Goal: Task Accomplishment & Management: Complete application form

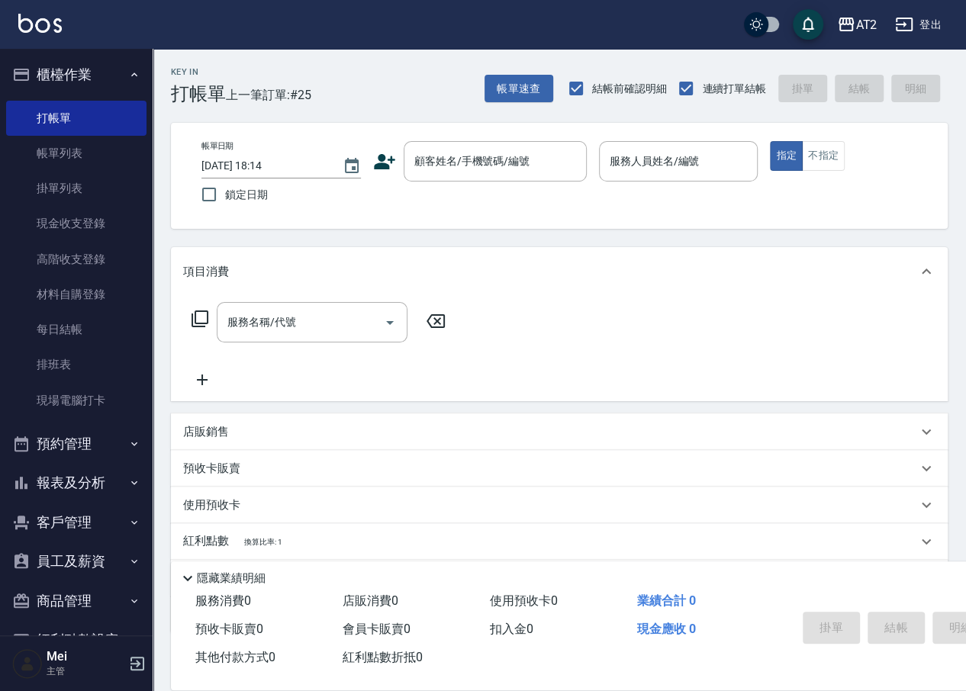
click at [683, 18] on div "AT2 登出" at bounding box center [483, 24] width 966 height 49
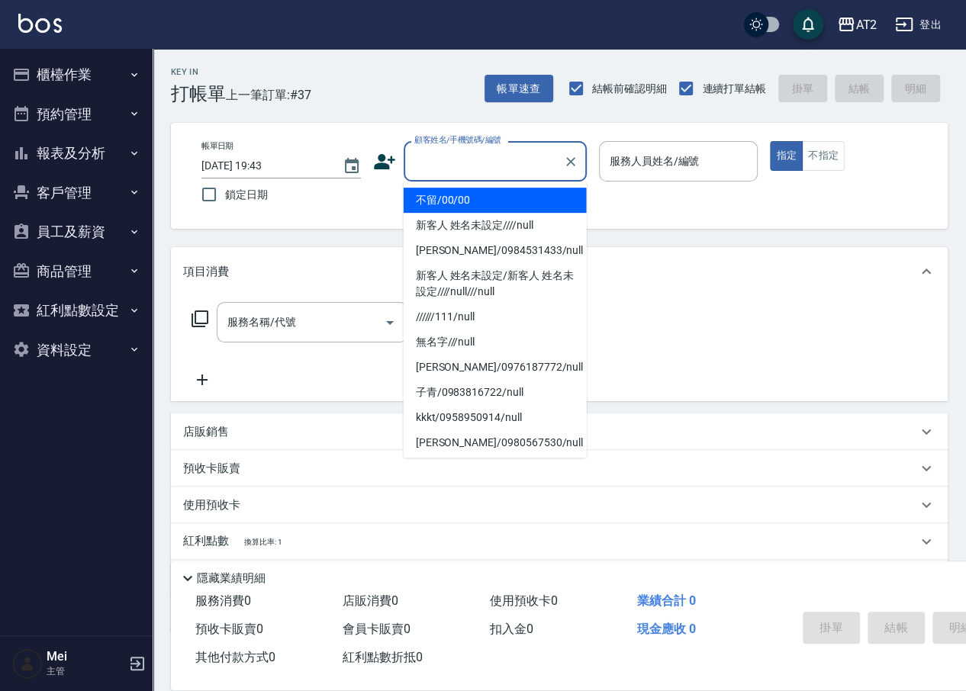
click at [503, 169] on input "顧客姓名/手機號碼/編號" at bounding box center [483, 161] width 146 height 27
click at [488, 199] on li "不留/00/00" at bounding box center [494, 200] width 183 height 25
type input "不留/00/00"
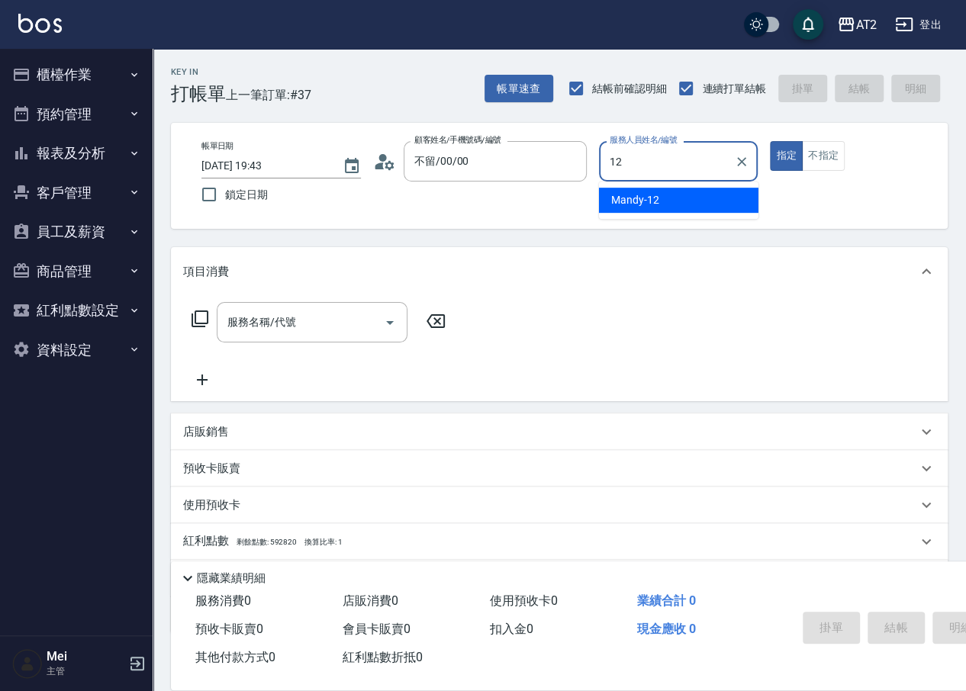
type input "Mandy-12"
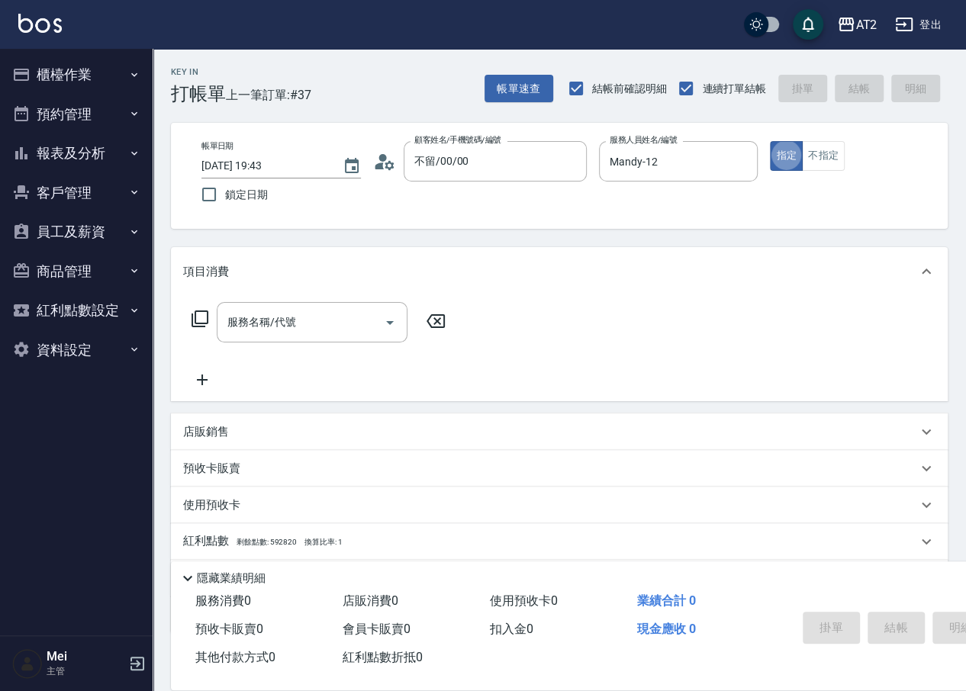
type button "true"
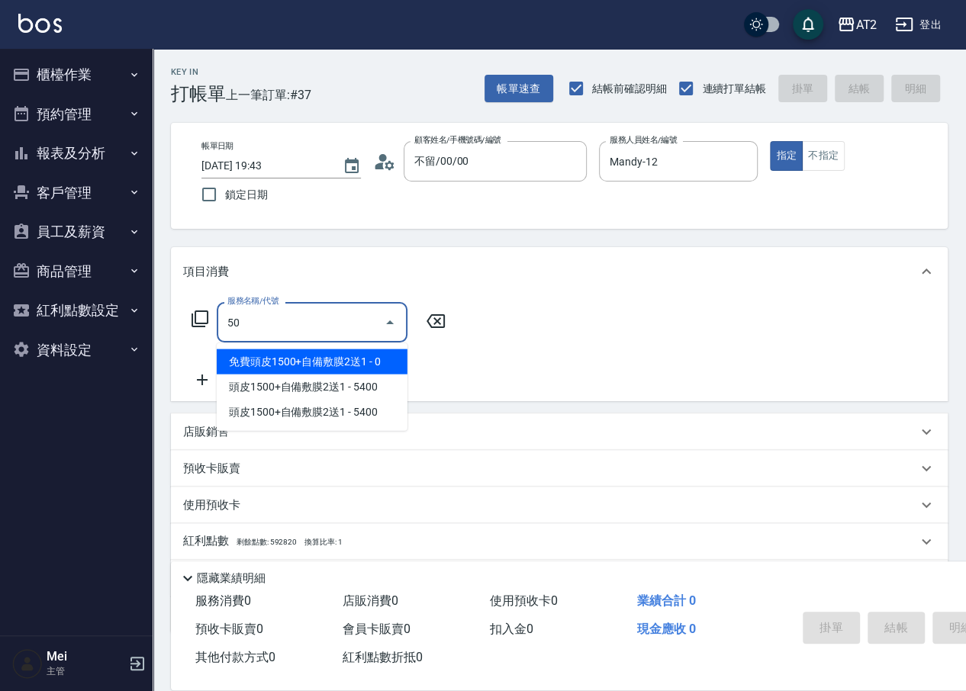
type input "501"
type input "100"
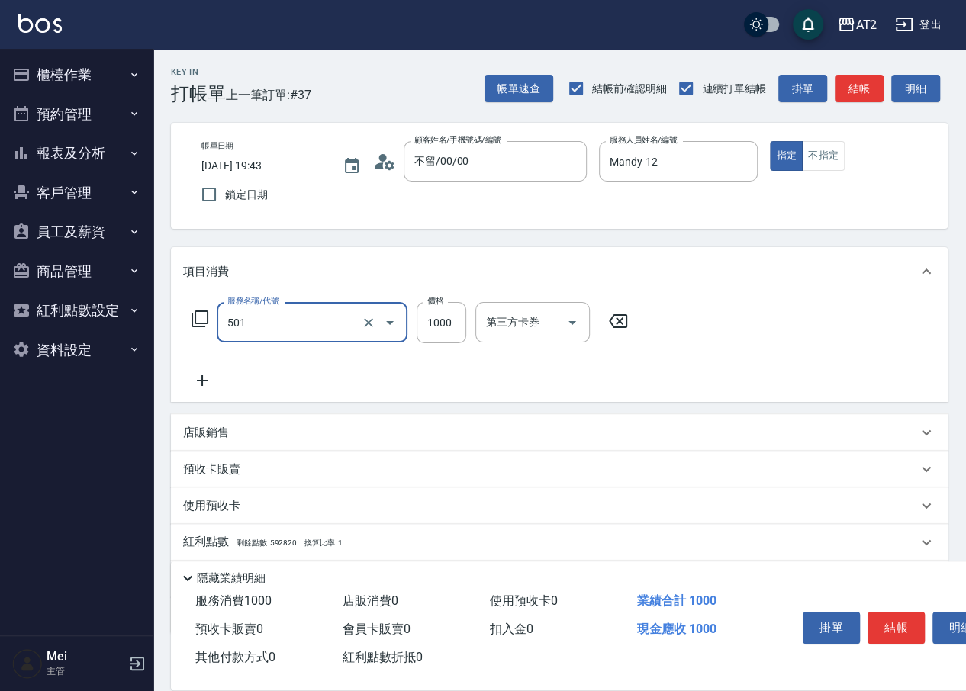
type input "染髮(501)"
type input "1"
type input "0"
type input "16"
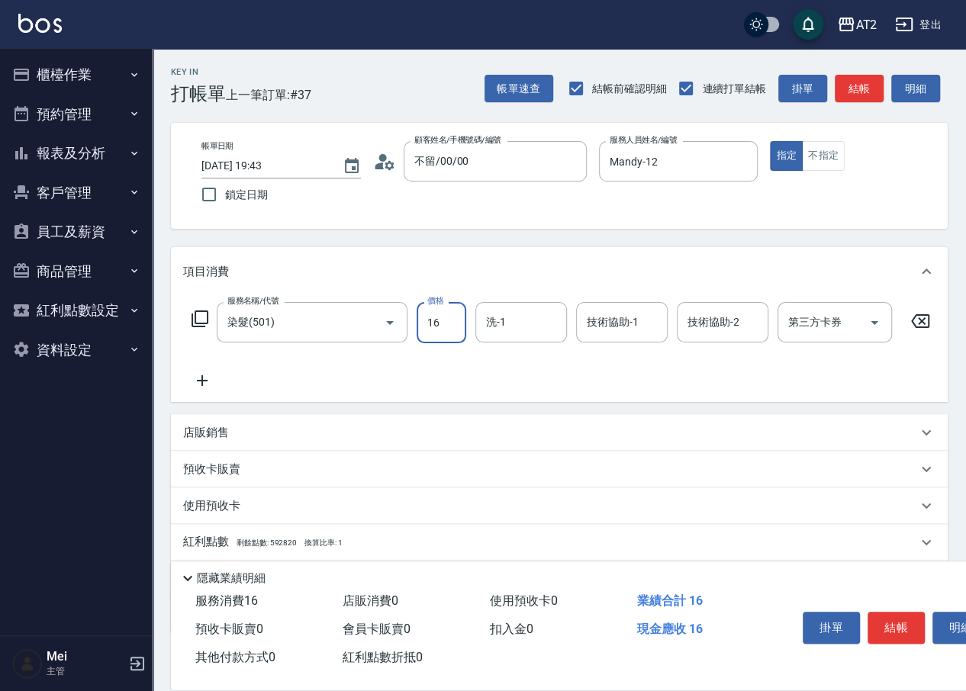
type input "10"
type input "160"
type input "1600"
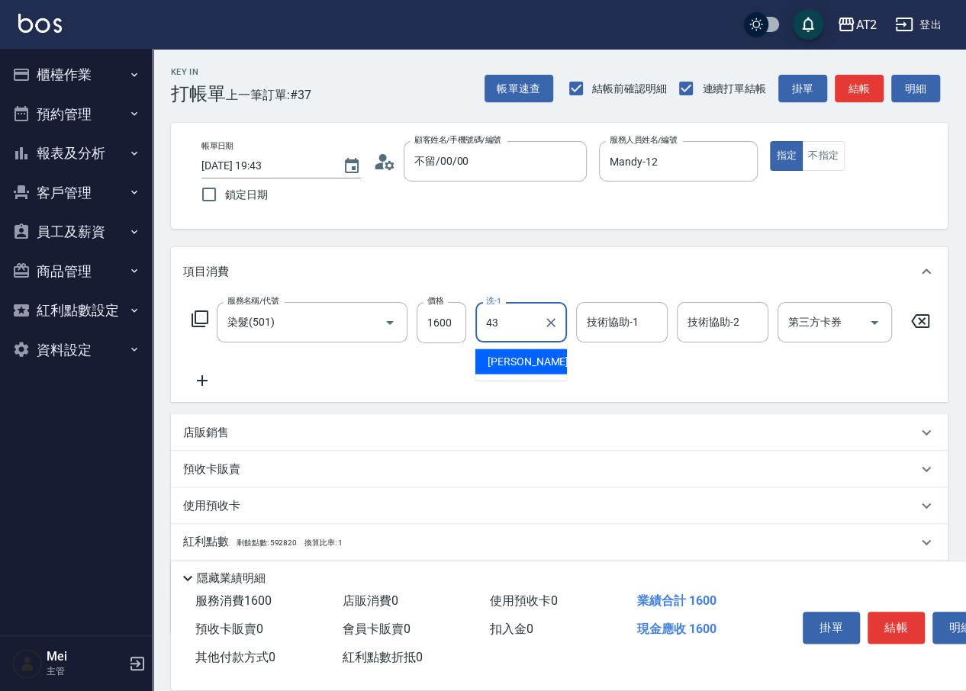
type input "小馨-43"
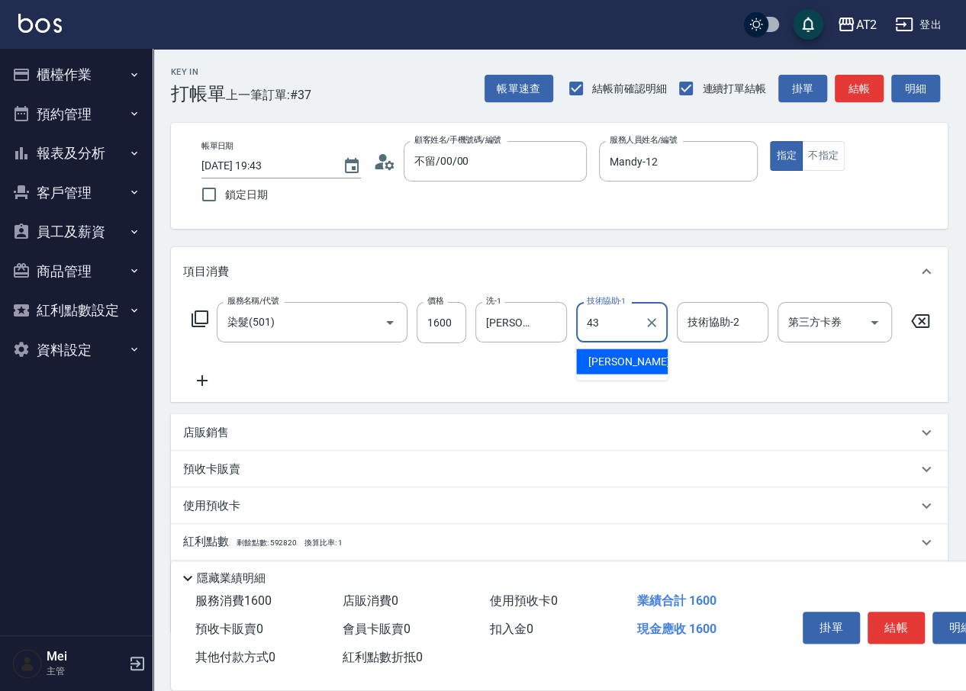
type input "小馨-43"
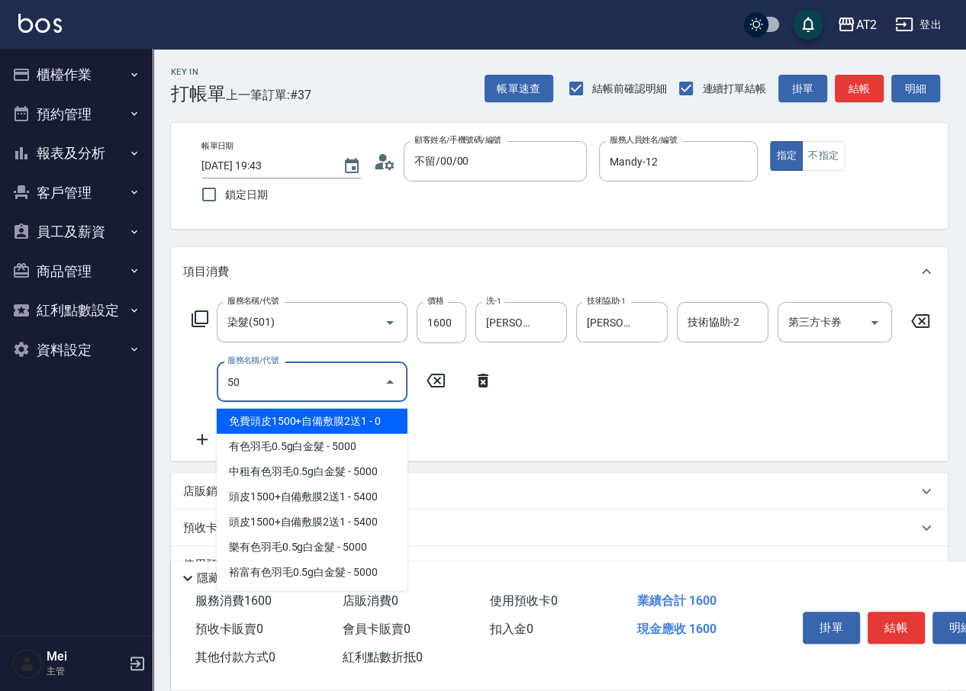
type input "502"
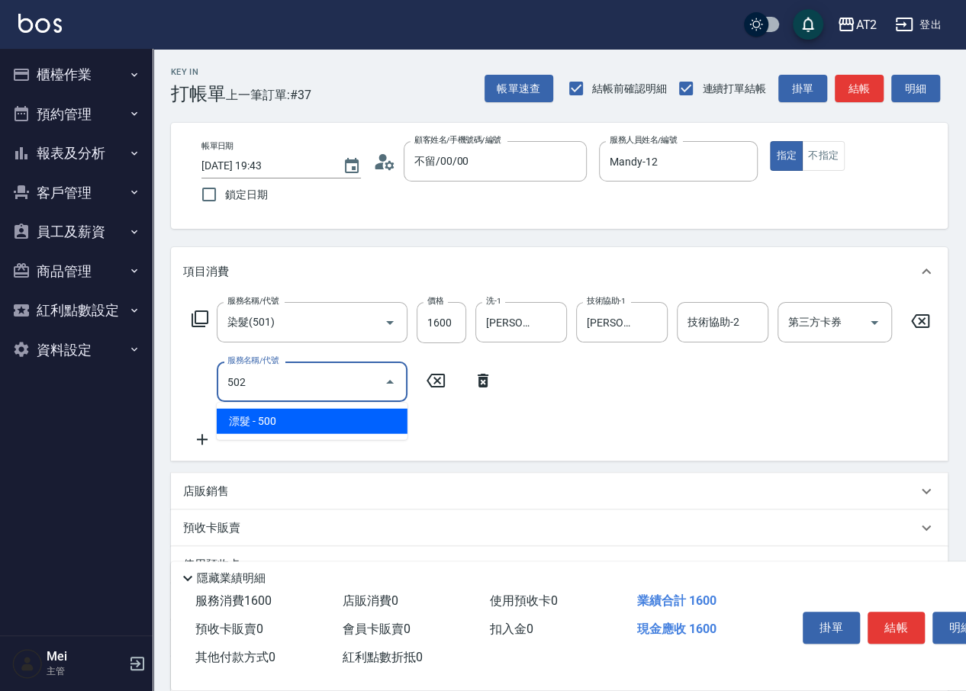
type input "210"
type input "漂髮(502)"
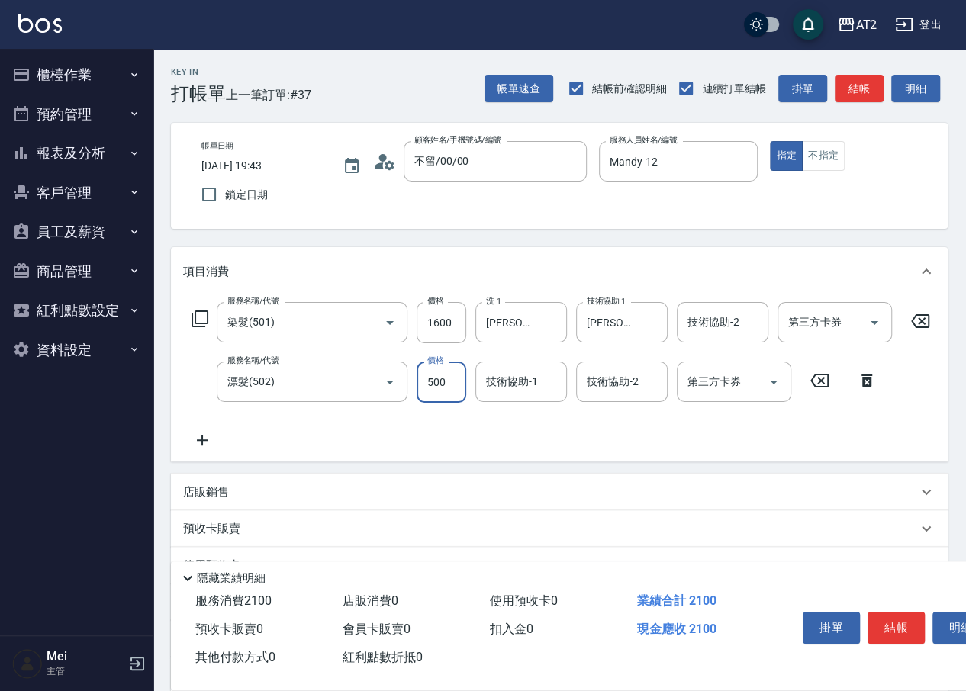
type input "0"
type input "160"
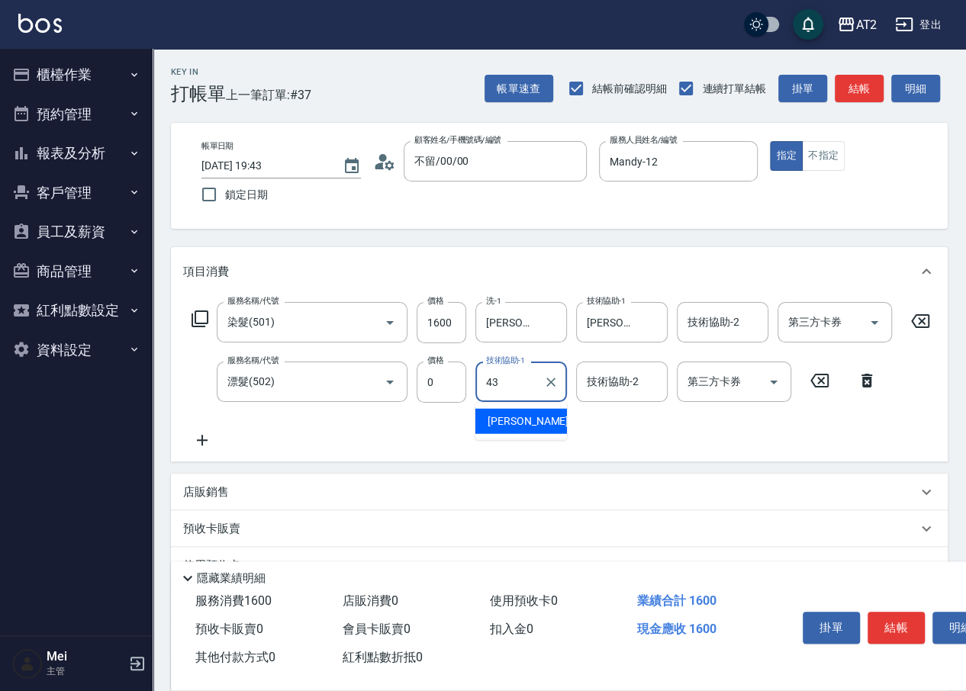
type input "小馨-43"
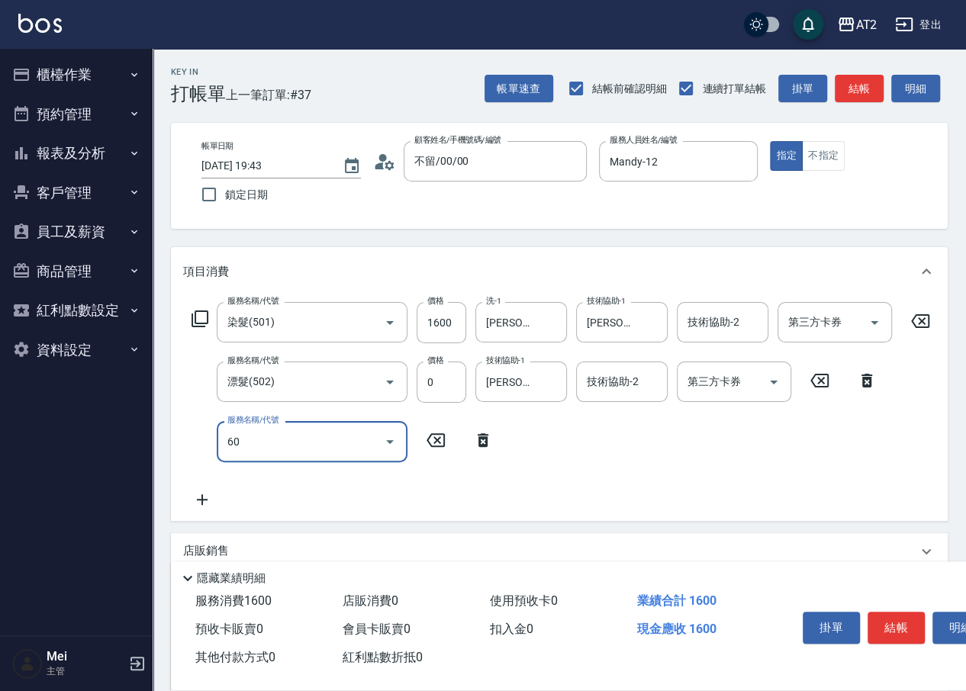
type input "601"
type input "260"
type input "自備護髮(601)"
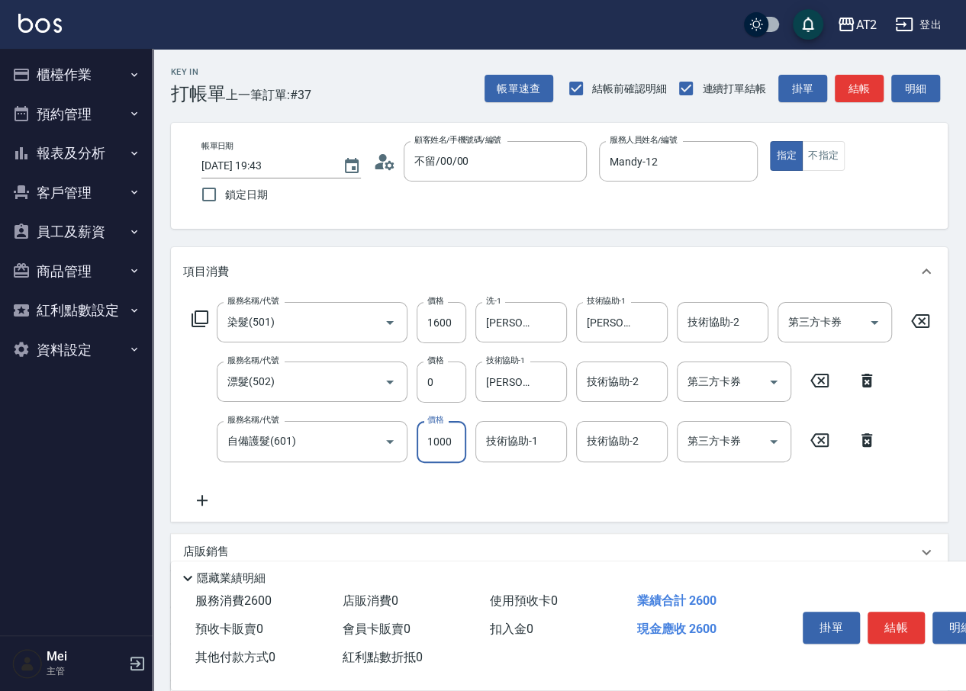
type input "160"
type input "200"
type input "180"
type input "2000"
type input "360"
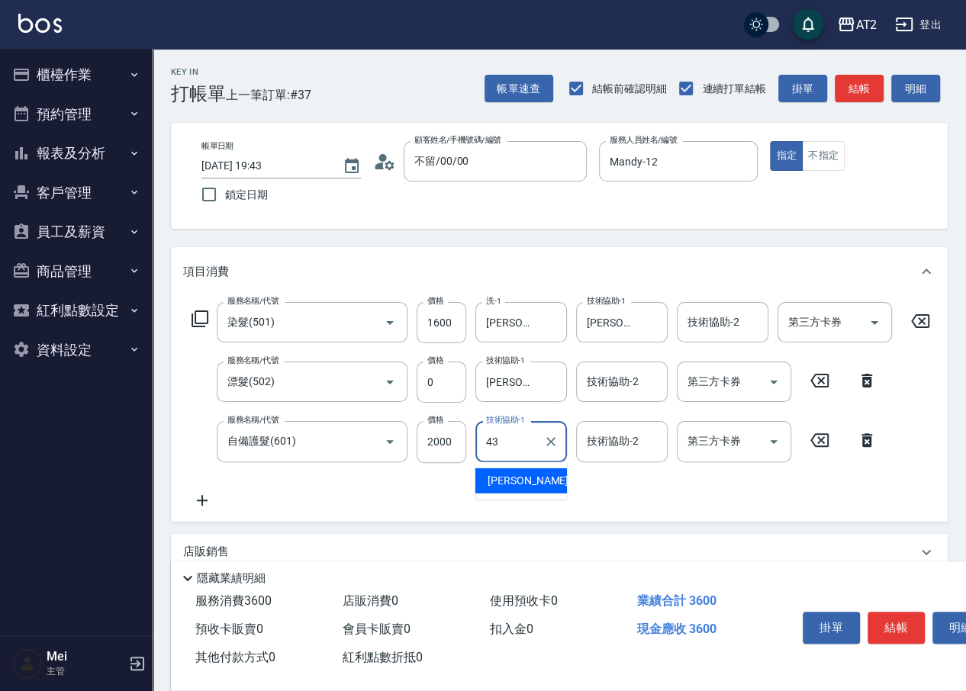
type input "小馨-43"
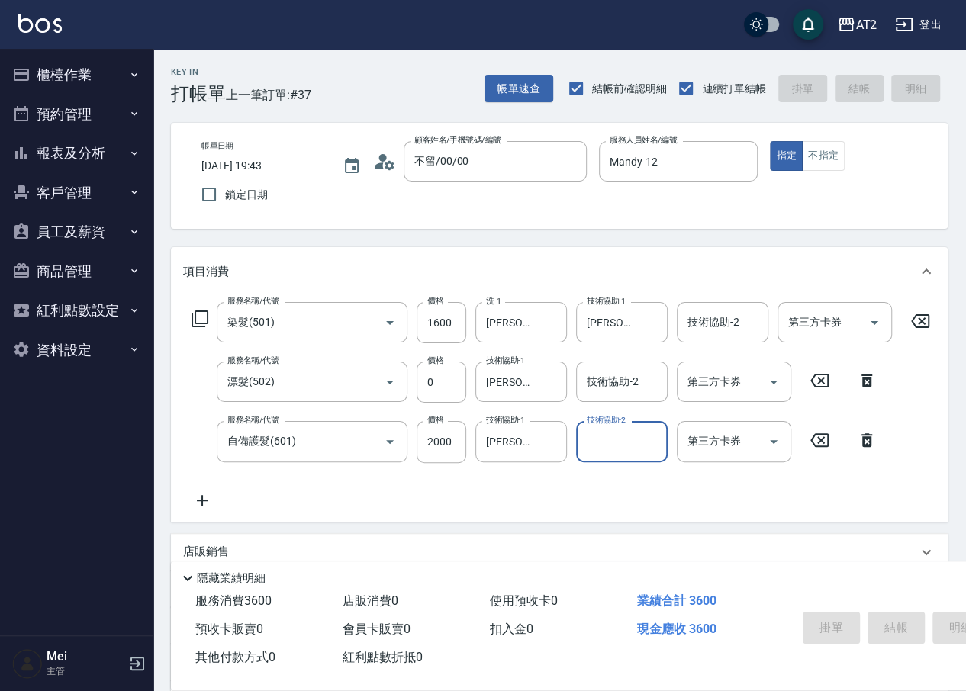
type input "2025/10/10 19:44"
type input "0"
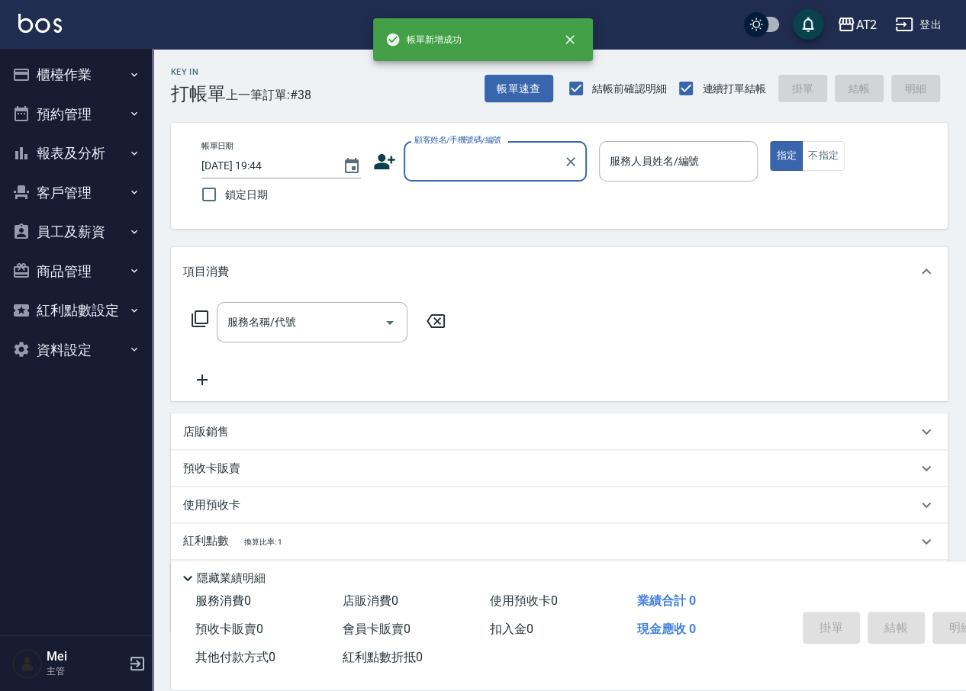
click at [541, 169] on input "顧客姓名/手機號碼/編號" at bounding box center [483, 161] width 146 height 27
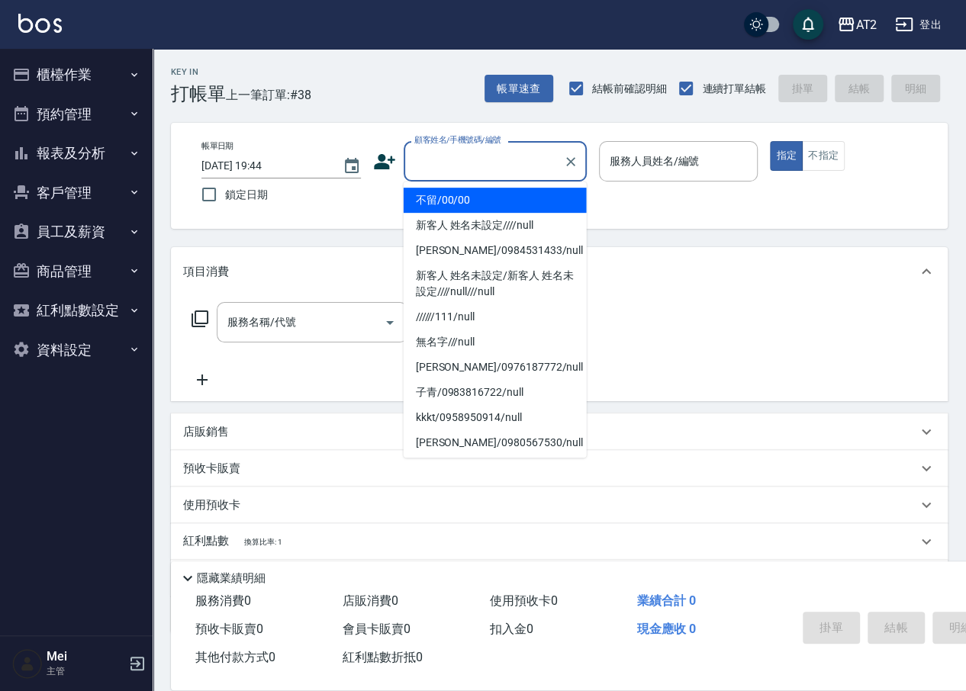
click at [472, 209] on li "不留/00/00" at bounding box center [494, 200] width 183 height 25
type input "不留/00/00"
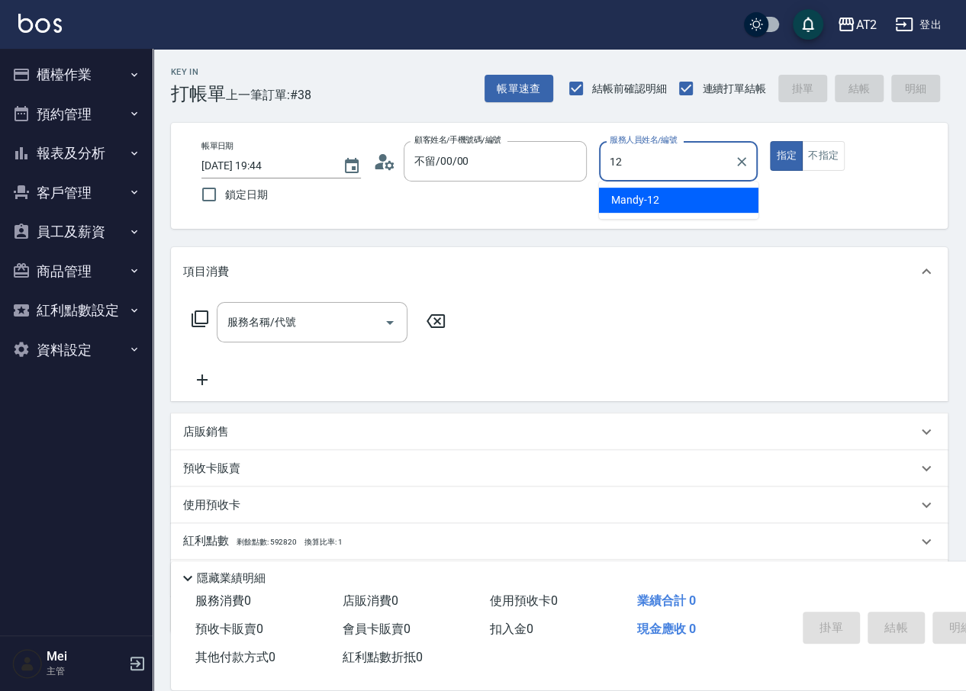
type input "Mandy-12"
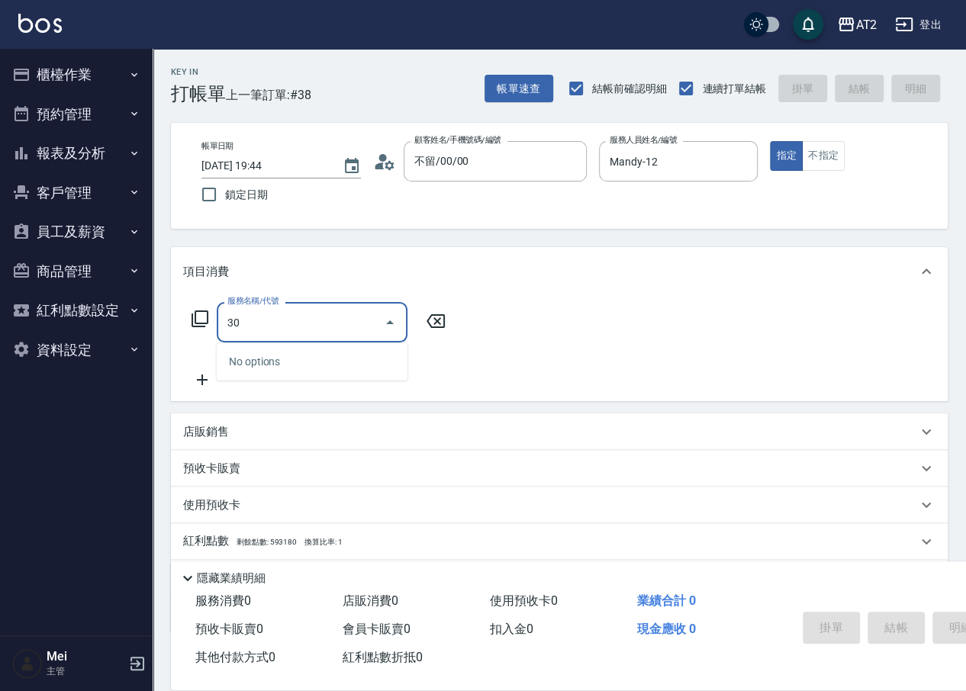
type input "301"
type input "150"
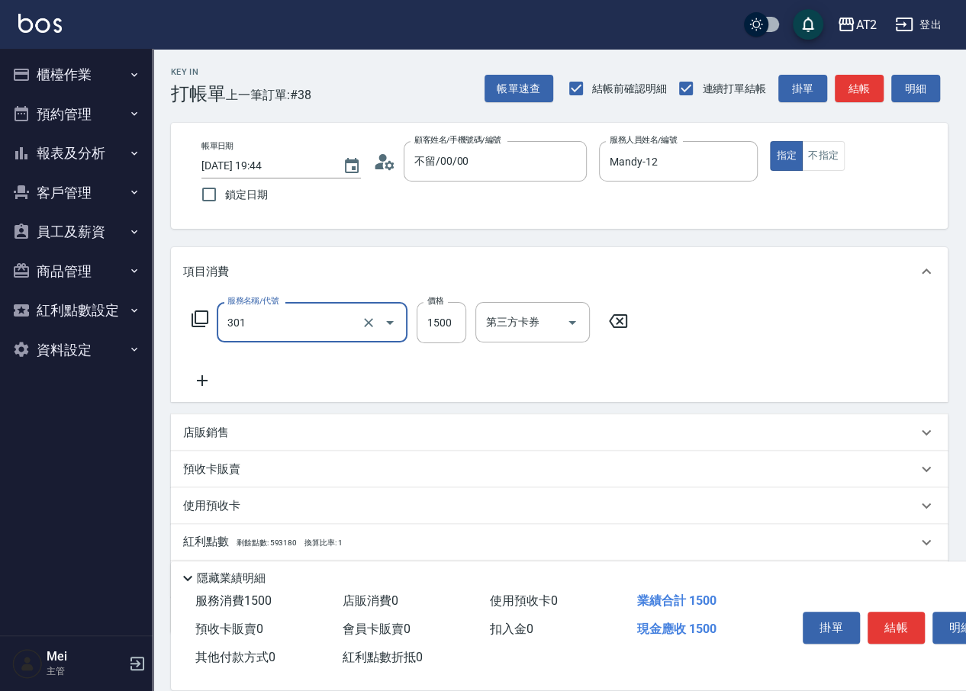
type input "燙髮(301)"
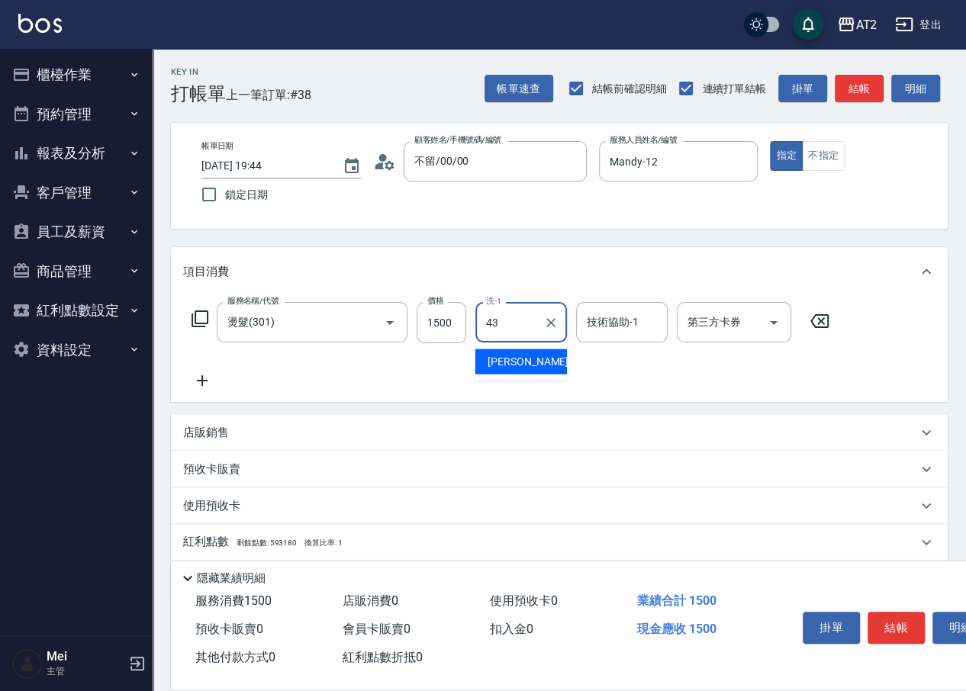
type input "小馨-43"
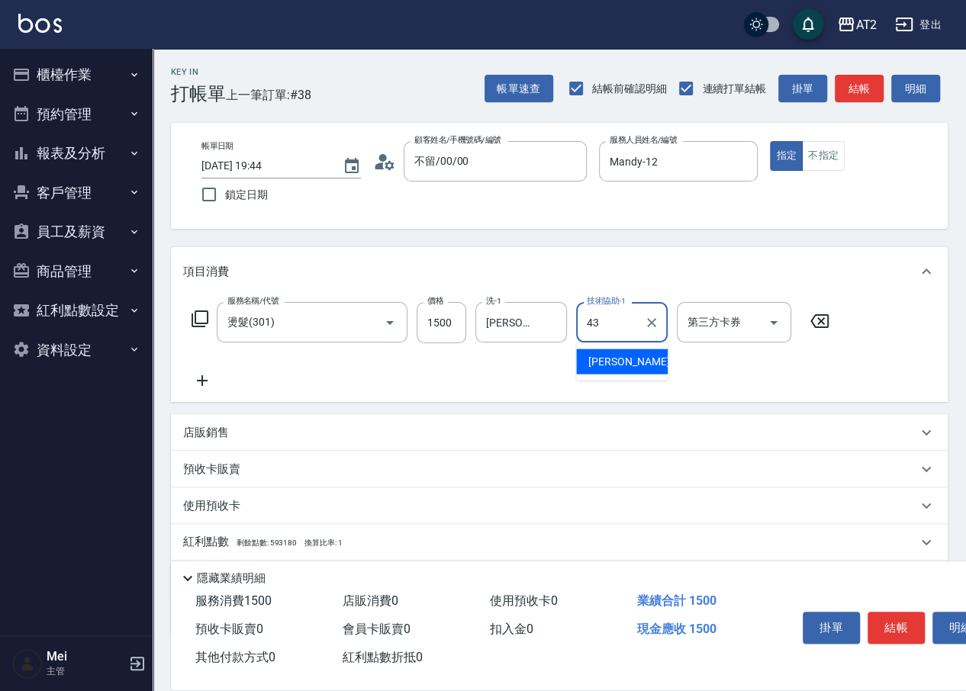
type input "小馨-43"
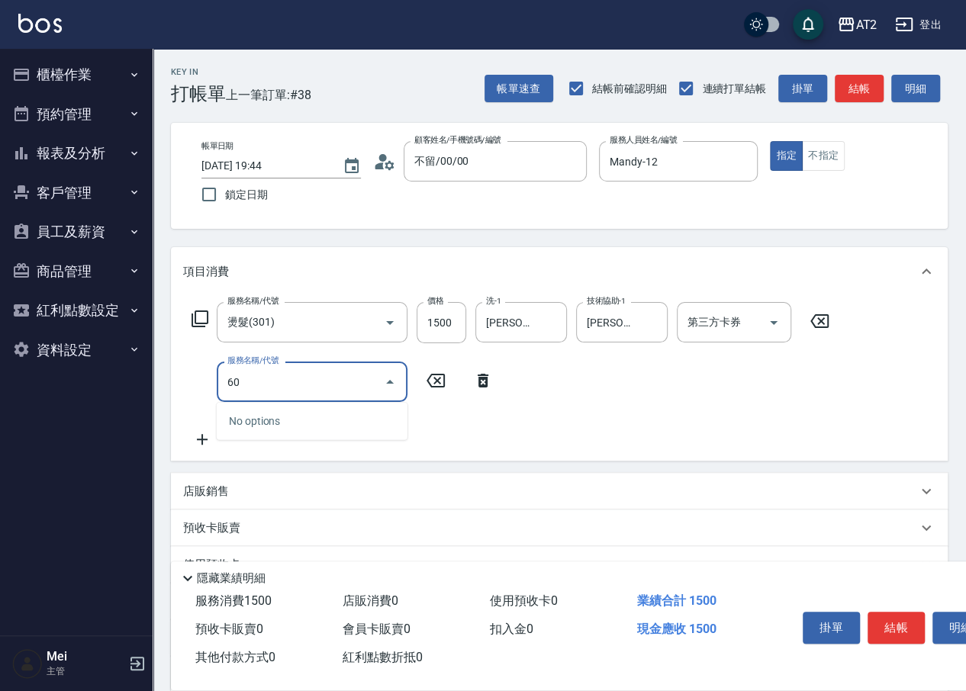
type input "601"
type input "250"
type input "自備護髮(601)"
type input "150"
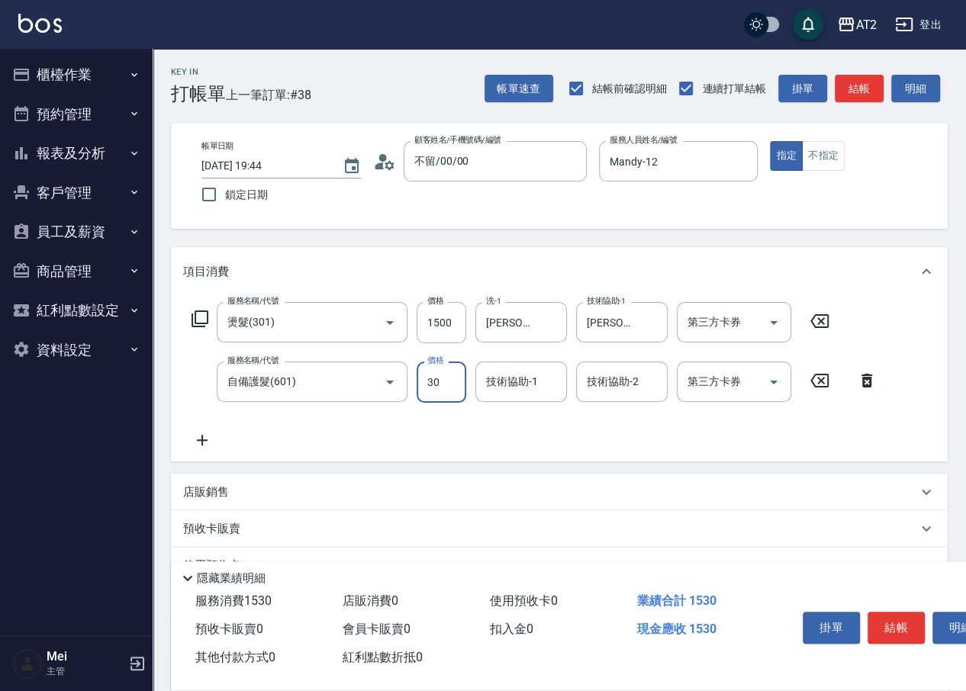
type input "300"
type input "450"
type input "3000"
type input "小馨-43"
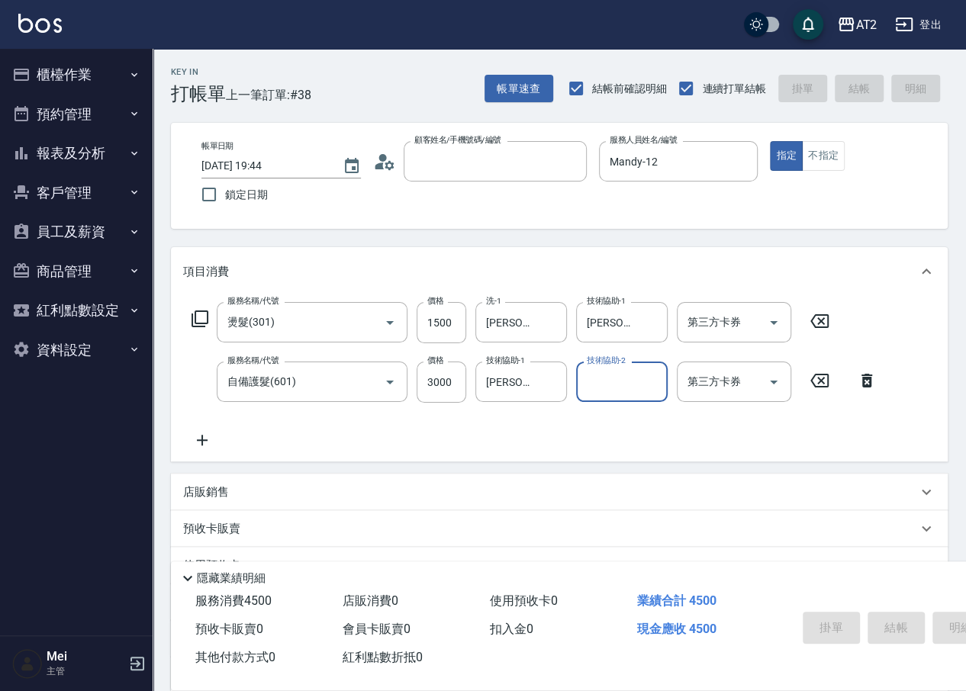
type input "0"
